Goal: Task Accomplishment & Management: Manage account settings

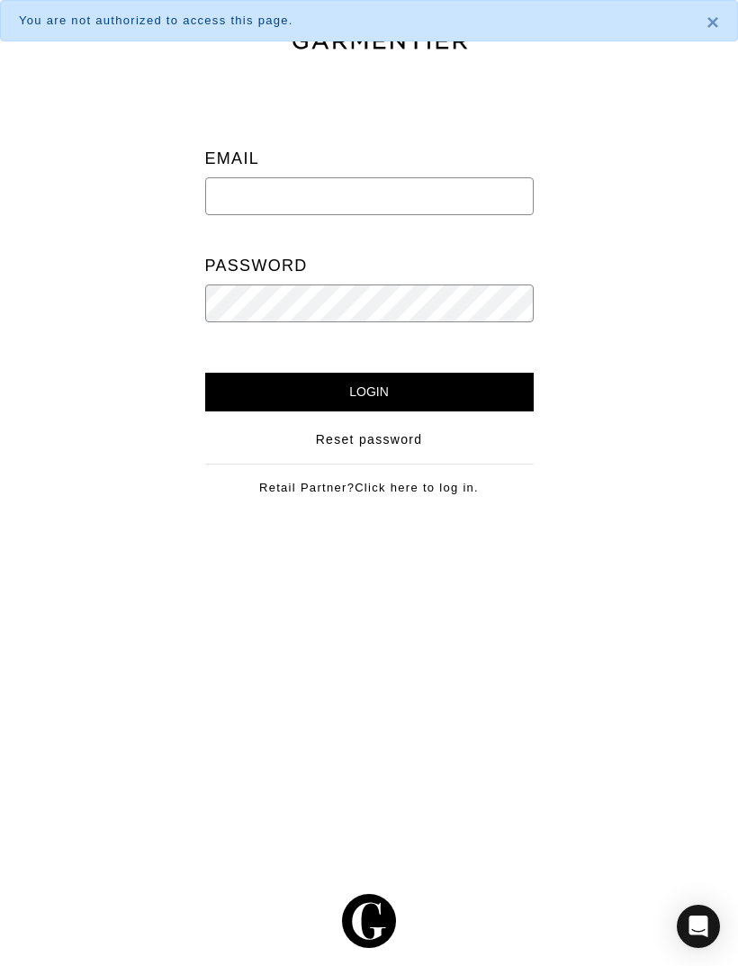
type input "welltayloredstyle@gmail.com"
click at [369, 391] on input "Login" at bounding box center [369, 392] width 328 height 39
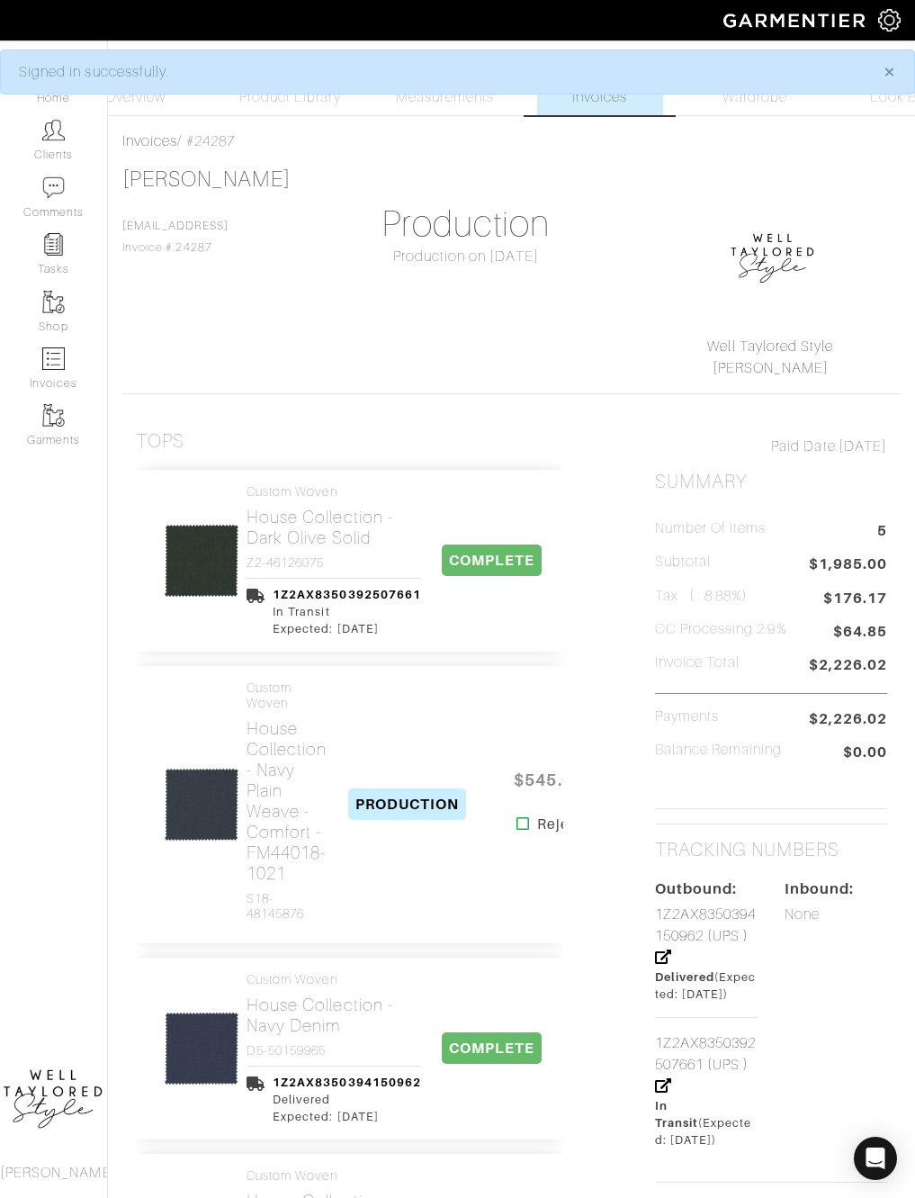
click at [452, 112] on link "Measurements" at bounding box center [445, 82] width 127 height 66
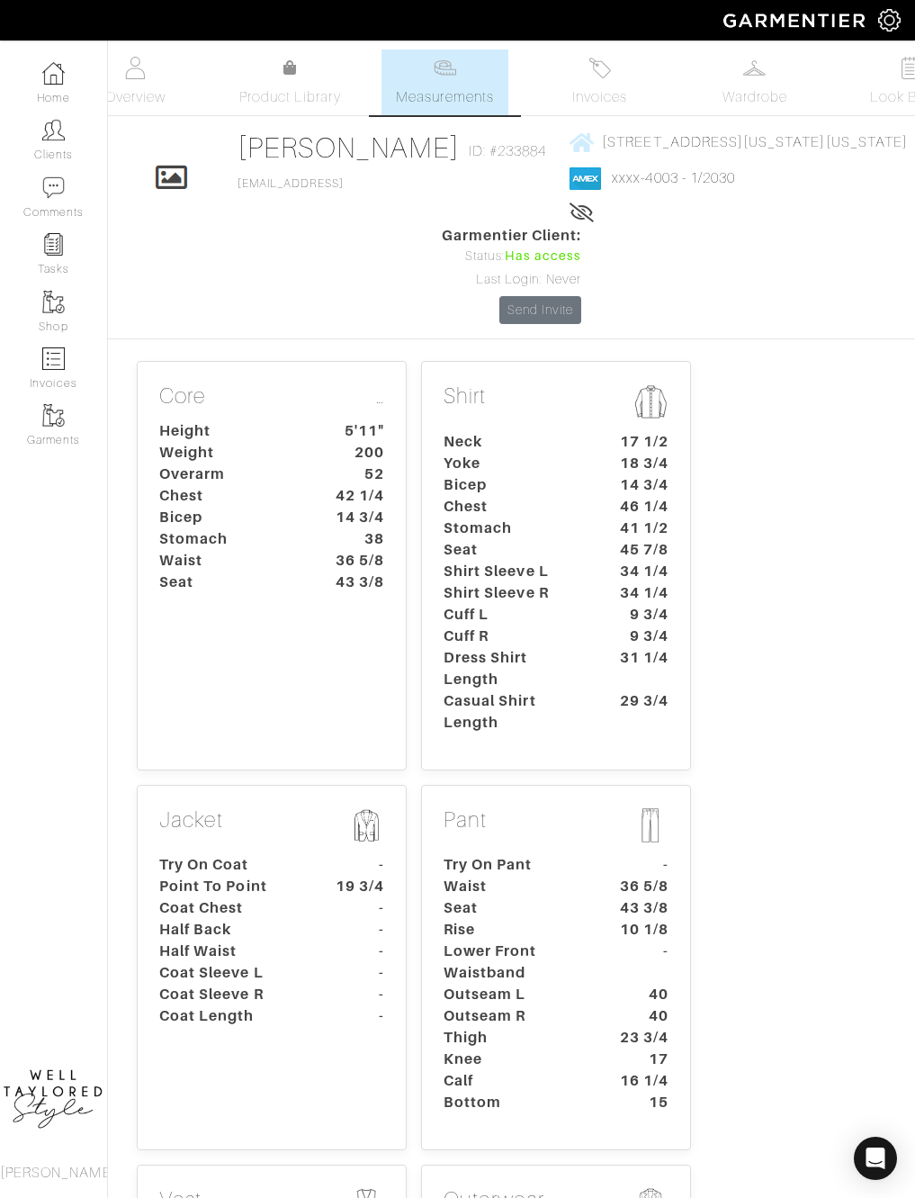
click at [565, 984] on dt "Outseam L" at bounding box center [514, 995] width 168 height 22
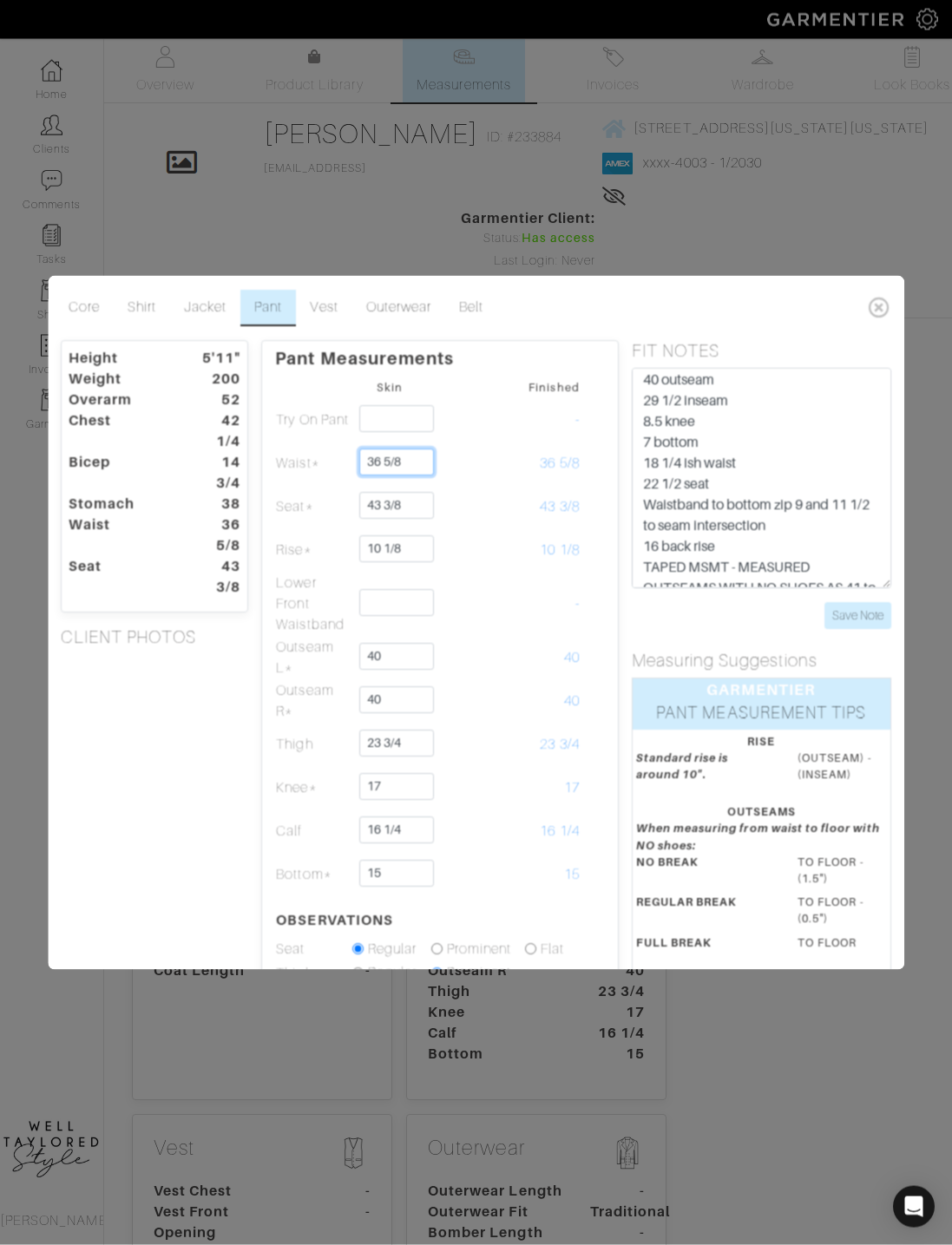
click at [421, 457] on input "36 5/8" at bounding box center [396, 462] width 74 height 27
click at [417, 463] on input "36 5/8" at bounding box center [396, 462] width 74 height 27
type input "3"
type input "37"
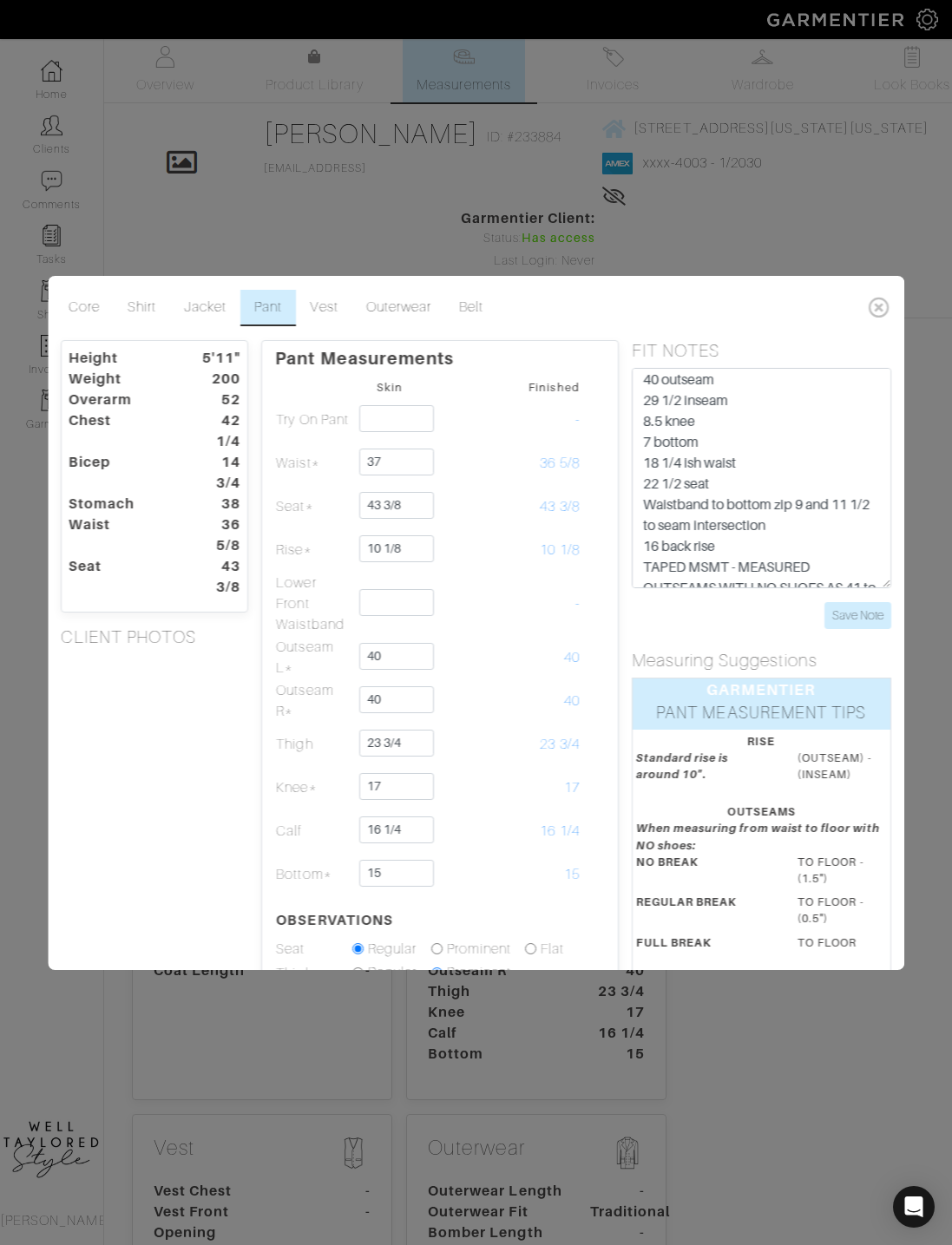
click at [499, 744] on td at bounding box center [466, 744] width 76 height 43
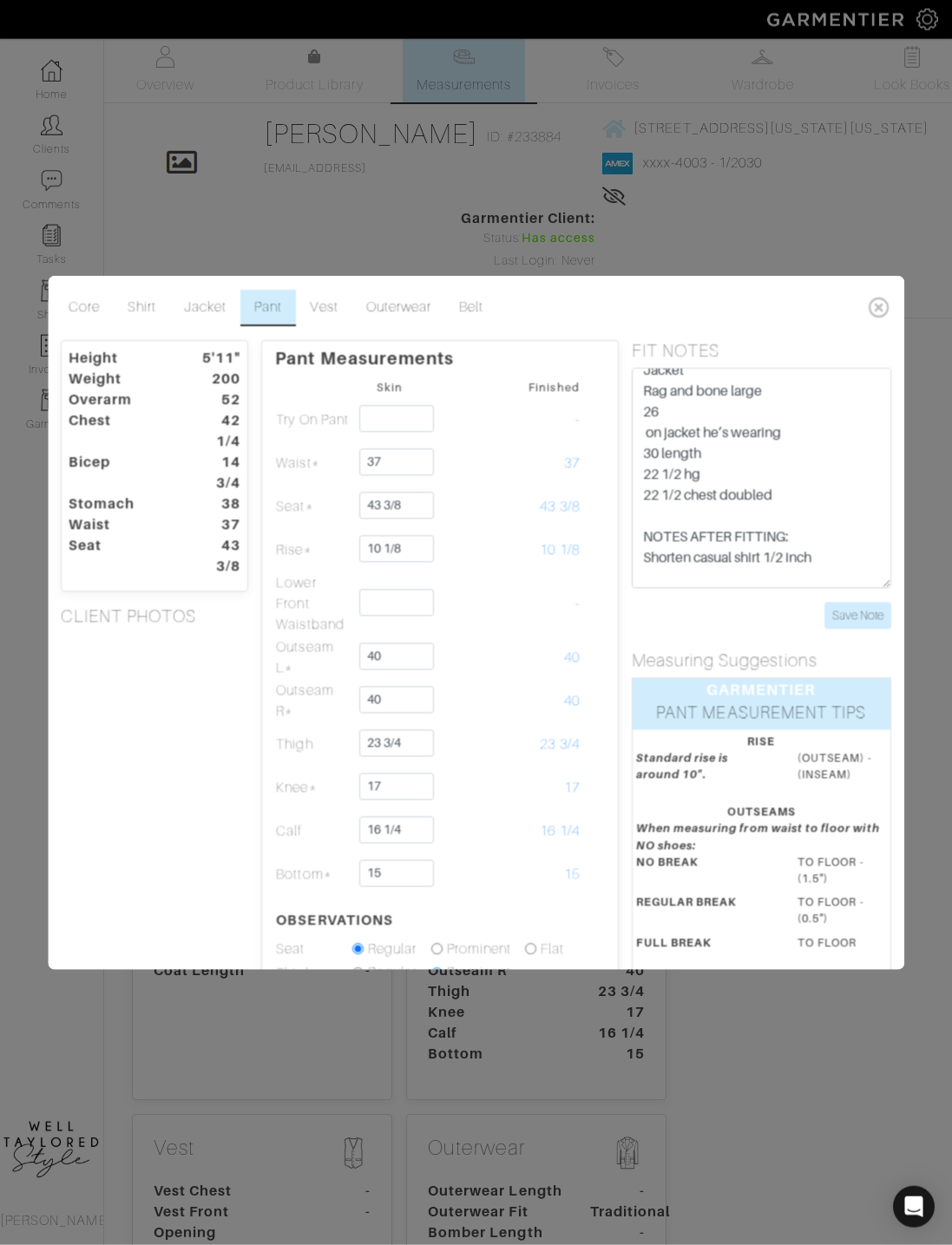
click at [857, 604] on input "Save Note" at bounding box center [857, 615] width 67 height 27
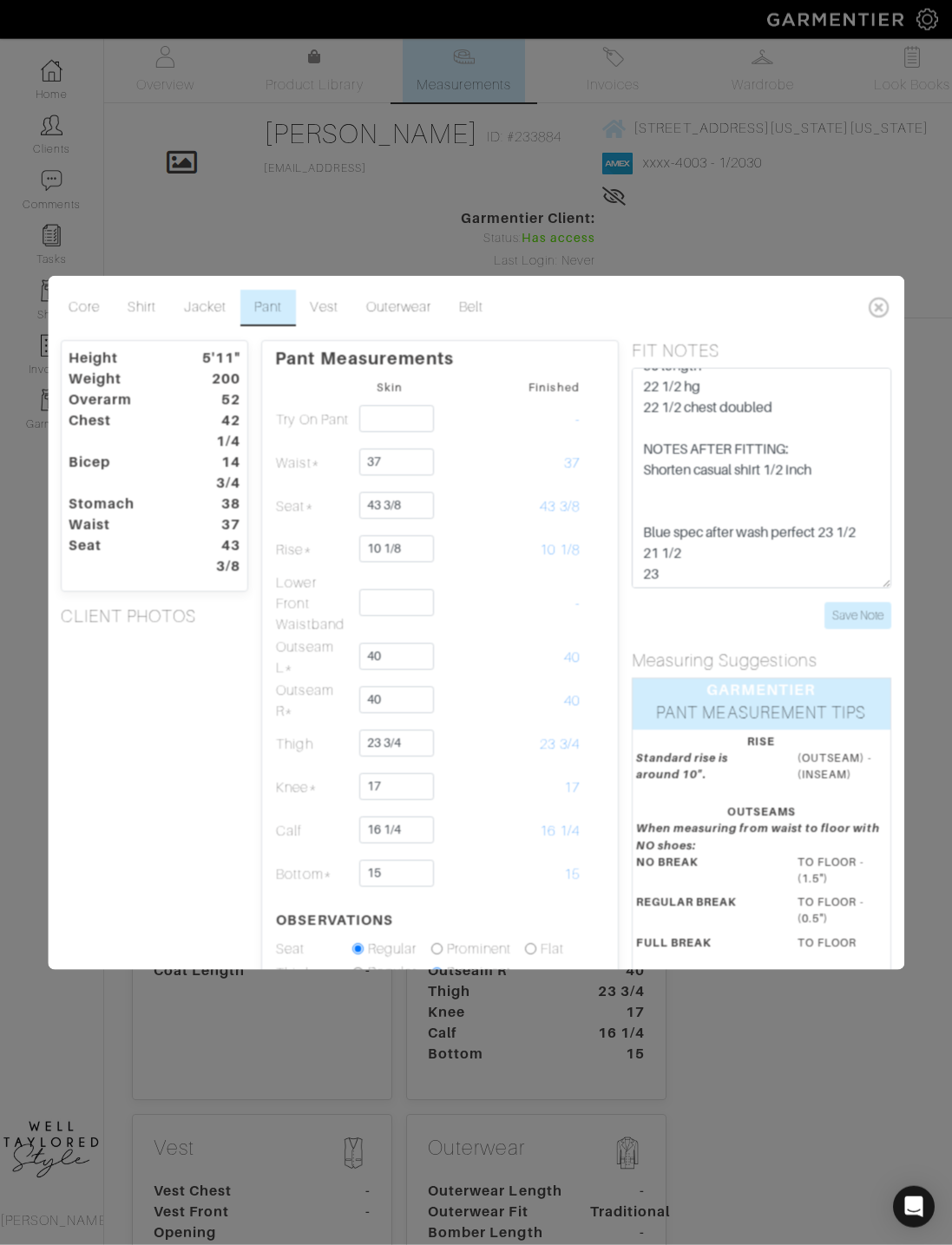
scroll to position [707, 0]
click at [862, 614] on input "Save Note" at bounding box center [857, 615] width 67 height 27
